Goal: Information Seeking & Learning: Learn about a topic

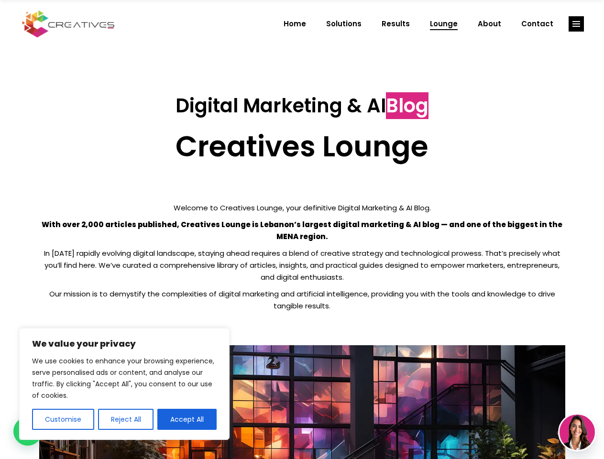
click at [302, 229] on p "With over 2,000 articles published, Creatives Lounge is Lebanon’s largest digit…" at bounding box center [302, 230] width 526 height 24
click at [63, 419] on button "Customise" at bounding box center [63, 419] width 62 height 21
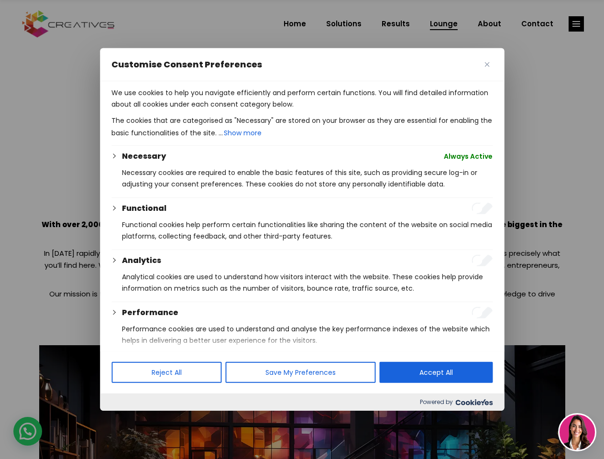
click at [125, 419] on div at bounding box center [302, 229] width 604 height 459
click at [187, 110] on p "We use cookies to help you navigate efficiently and perform certain functions. …" at bounding box center [301, 98] width 381 height 23
click at [576, 24] on div at bounding box center [302, 229] width 604 height 459
click at [577, 432] on img at bounding box center [576, 431] width 35 height 35
